Goal: Find specific page/section: Find specific page/section

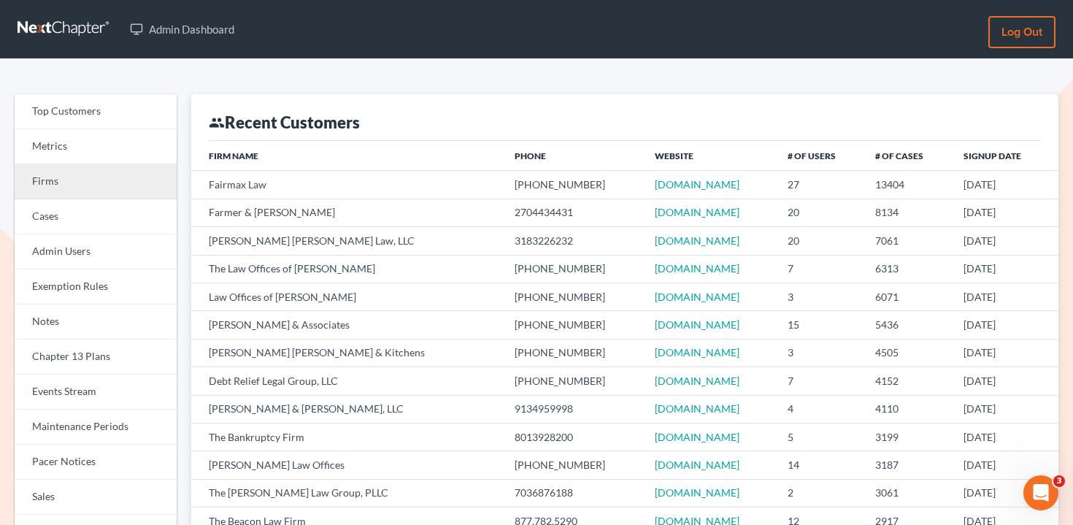
click at [120, 182] on link "Firms" at bounding box center [96, 181] width 162 height 35
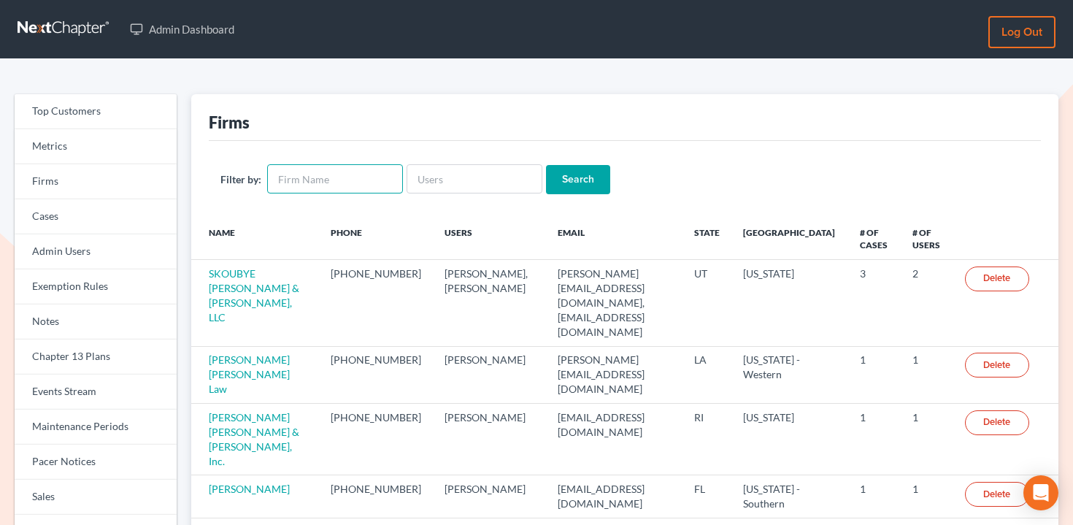
click at [318, 180] on input "text" at bounding box center [335, 178] width 136 height 29
paste input "Law Office of Timothy Whelan"
type input "Law Office of Timothy Whelan"
click at [560, 171] on input "Search" at bounding box center [578, 179] width 64 height 29
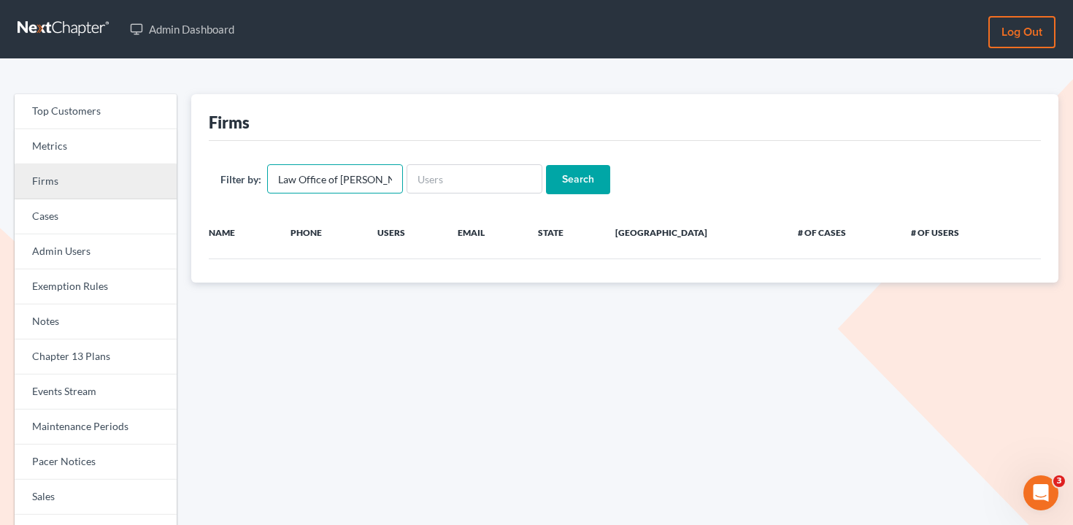
drag, startPoint x: 339, startPoint y: 177, endPoint x: 172, endPoint y: 177, distance: 167.1
click at [172, 177] on div "Top Customers Metrics Firms Cases Admin Users Exemption Rules Notes Chapter 13 …" at bounding box center [536, 467] width 1058 height 747
type input "Timothy Whelan"
click at [546, 165] on input "Search" at bounding box center [578, 179] width 64 height 29
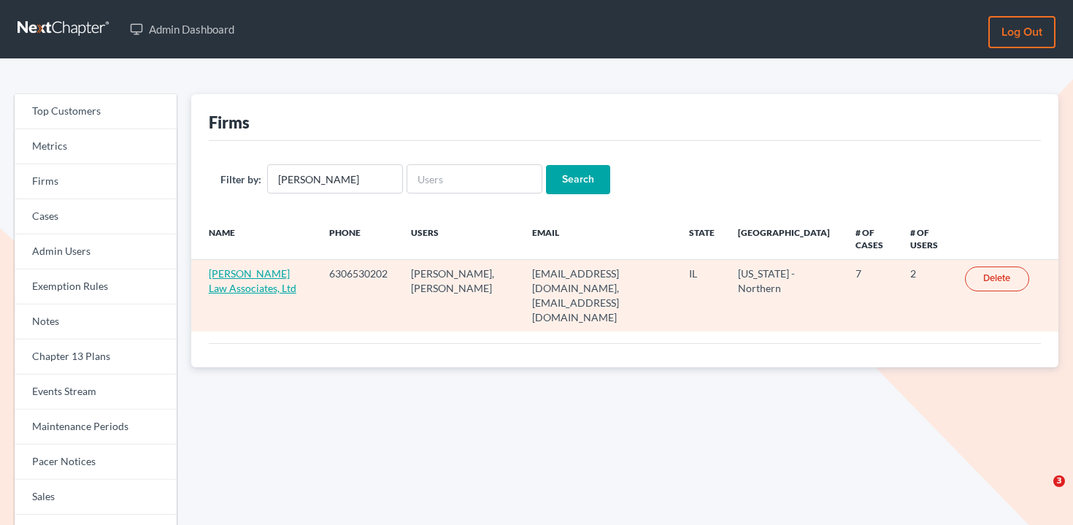
click at [239, 279] on link "Timothy Whelan Law Associates, Ltd" at bounding box center [253, 280] width 88 height 27
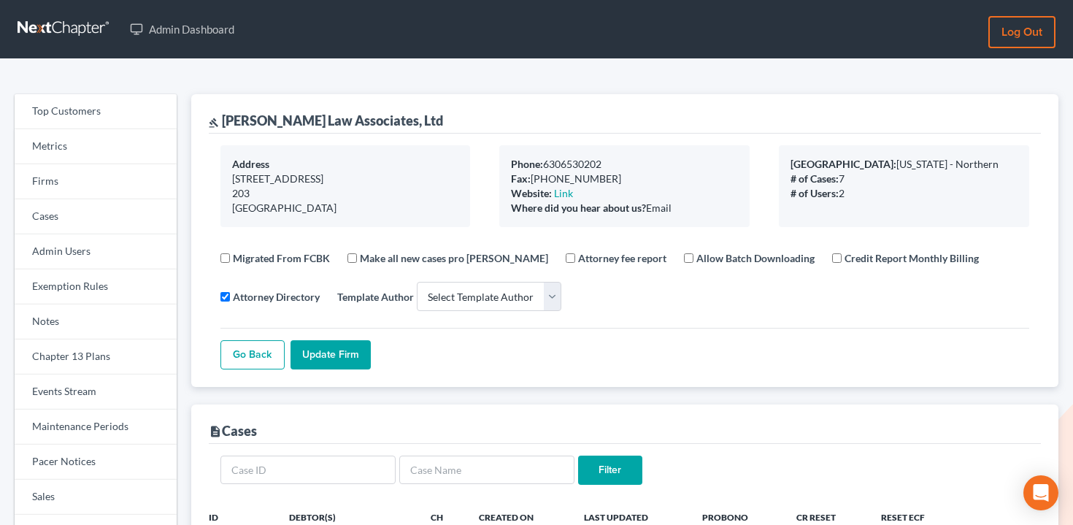
select select
drag, startPoint x: 412, startPoint y: 121, endPoint x: 247, endPoint y: 111, distance: 165.2
click at [247, 111] on div "gavel [PERSON_NAME] Law Associates, Ltd" at bounding box center [625, 113] width 832 height 39
drag, startPoint x: 415, startPoint y: 120, endPoint x: 223, endPoint y: 120, distance: 191.9
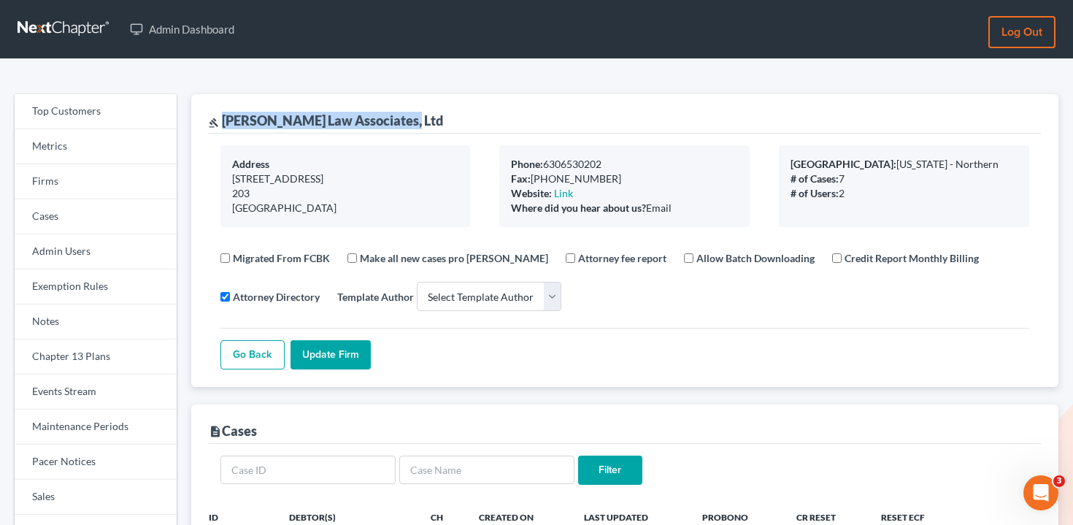
click at [223, 120] on div "gavel [PERSON_NAME] Law Associates, Ltd" at bounding box center [326, 121] width 234 height 18
copy div "[PERSON_NAME] Law Associates"
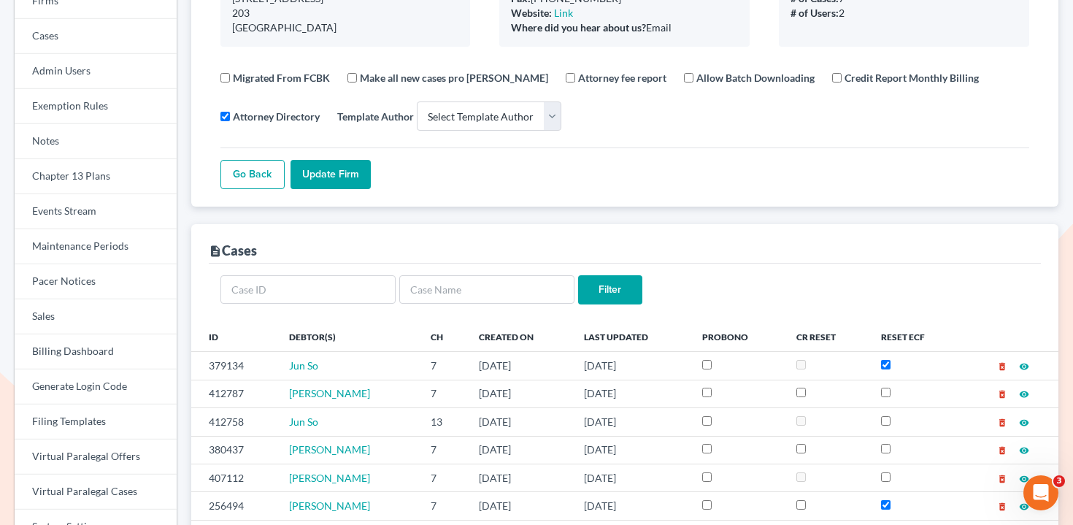
scroll to position [336, 0]
